Goal: Obtain resource: Download file/media

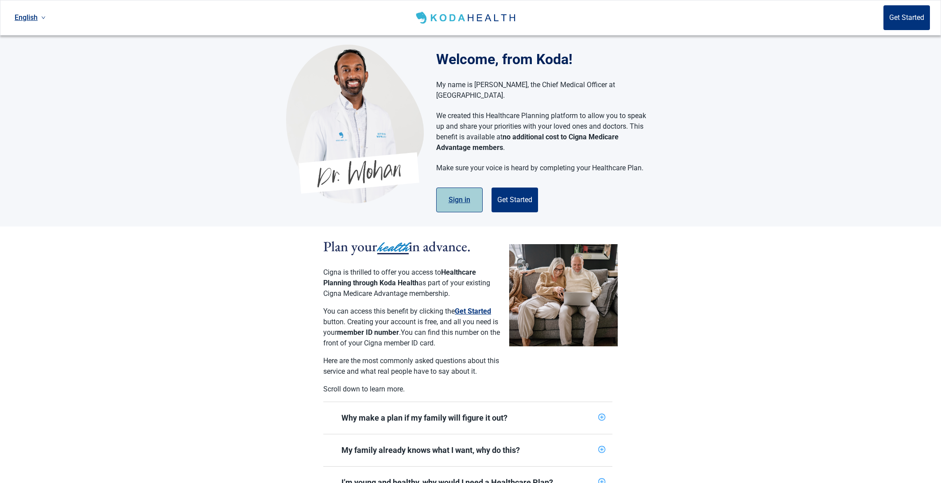
click at [460, 190] on button "Sign in" at bounding box center [459, 200] width 46 height 25
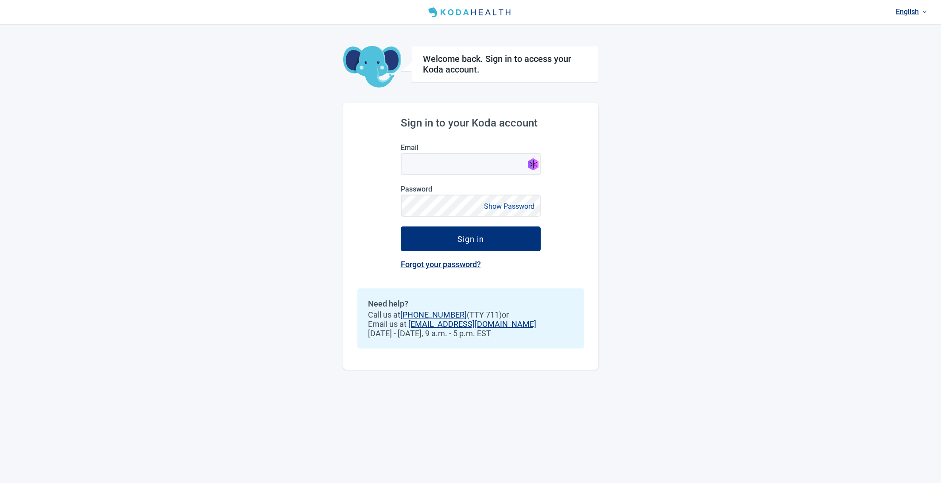
type input "[EMAIL_ADDRESS][DOMAIN_NAME]"
click at [491, 244] on button "Sign in" at bounding box center [471, 239] width 140 height 25
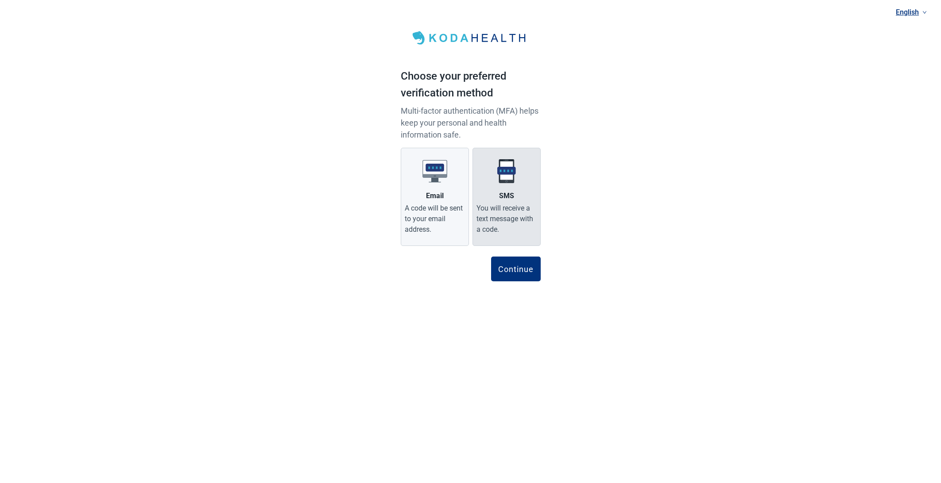
click at [487, 204] on div "You will receive a text message with a code." at bounding box center [506, 219] width 60 height 32
click at [0, 0] on input "SMS You will receive a text message with a code." at bounding box center [0, 0] width 0 height 0
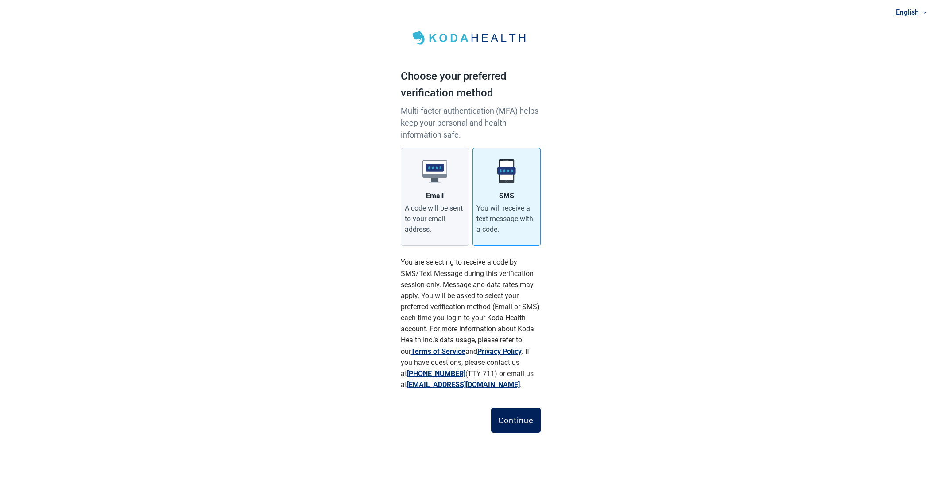
click at [525, 413] on button "Continue" at bounding box center [516, 420] width 50 height 25
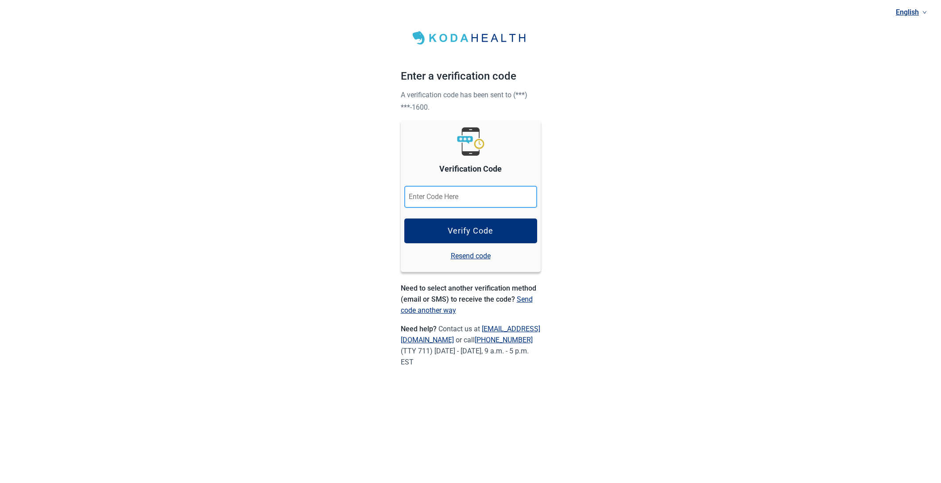
paste input "439154"
type input "439154"
click at [451, 231] on div "Verify Code" at bounding box center [471, 231] width 46 height 9
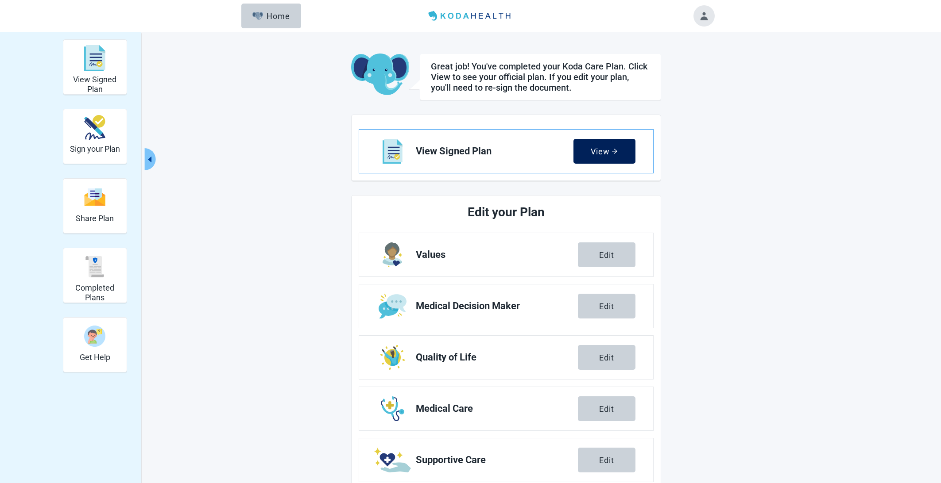
click at [601, 148] on div "View" at bounding box center [603, 151] width 27 height 9
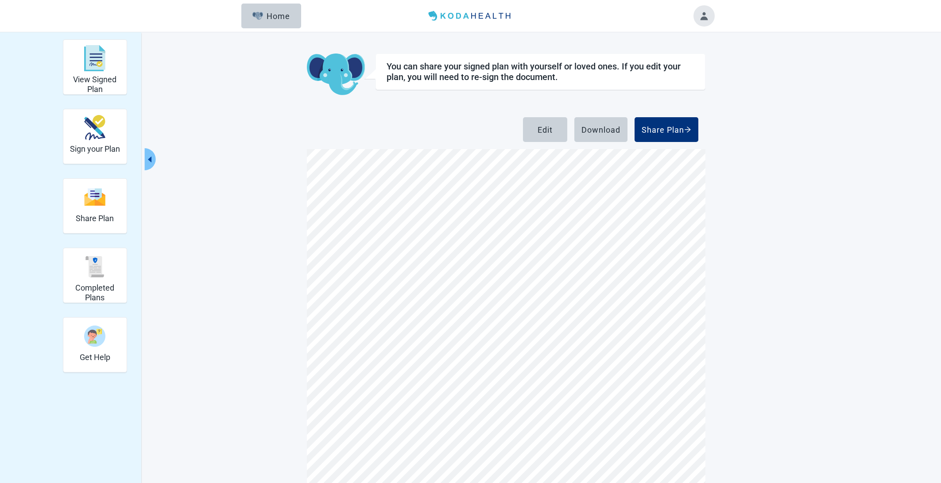
scroll to position [102, 0]
click at [595, 135] on button "Download" at bounding box center [600, 129] width 53 height 25
click at [95, 272] on img "Completed Plans" at bounding box center [94, 266] width 21 height 21
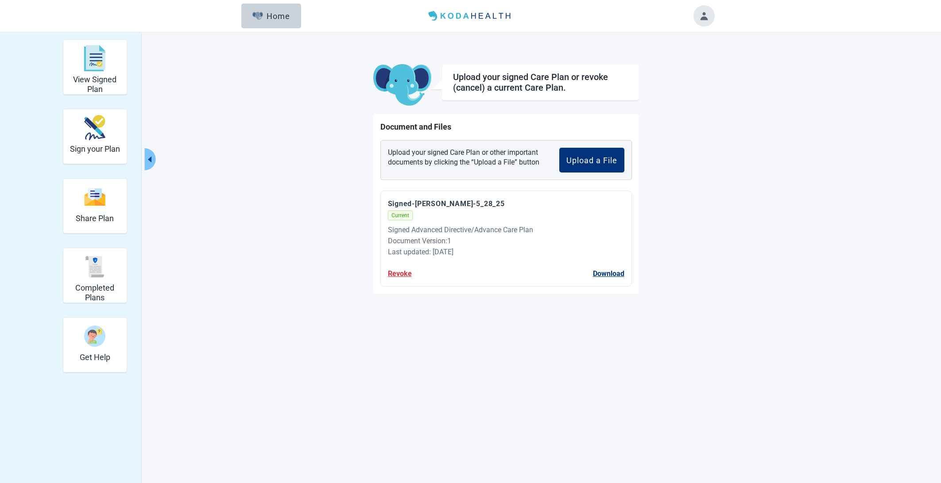
click at [703, 15] on button "Toggle account menu" at bounding box center [703, 15] width 21 height 21
click at [688, 113] on span "Logout" at bounding box center [686, 112] width 22 height 8
